Goal: Task Accomplishment & Management: Manage account settings

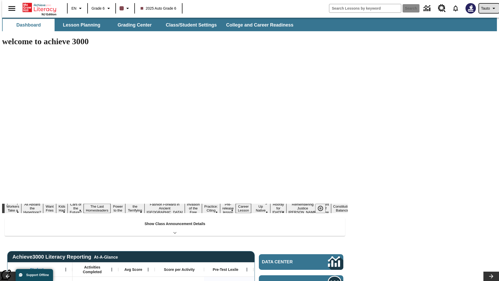
click at [486, 8] on span "Tauto" at bounding box center [485, 8] width 9 height 5
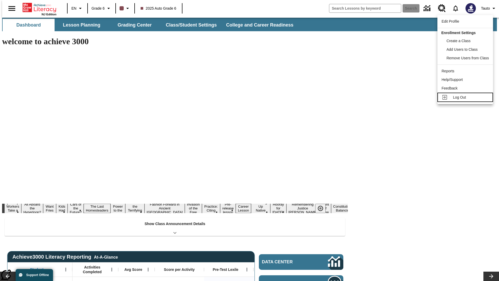
click at [466, 97] on span "Log Out" at bounding box center [459, 97] width 13 height 4
